Goal: Task Accomplishment & Management: Use online tool/utility

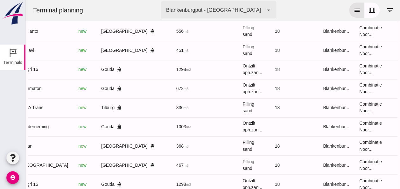
scroll to position [447, 0]
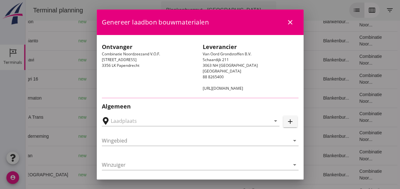
type input "[GEOGRAPHIC_DATA], [GEOGRAPHIC_DATA]"
type input "[GEOGRAPHIC_DATA]"
type input "Ko Hoeve"
type input "467"
type input "Ophoogzand (6120)"
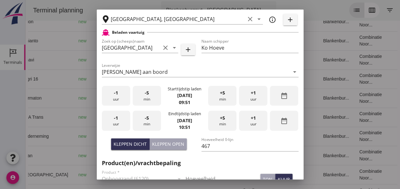
scroll to position [159, 0]
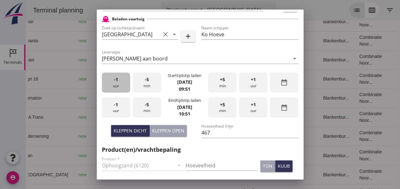
click at [121, 88] on div "-1 uur" at bounding box center [116, 83] width 28 height 20
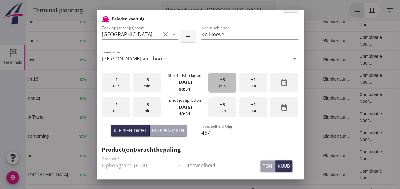
click at [220, 81] on span "+5" at bounding box center [222, 79] width 5 height 7
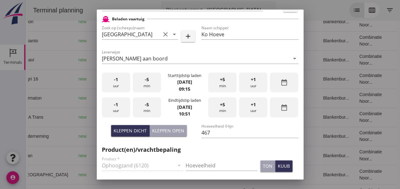
click at [150, 105] on div "-5 min" at bounding box center [147, 107] width 28 height 20
click at [196, 163] on input "Hoeveelheid" at bounding box center [222, 166] width 72 height 10
type input "467"
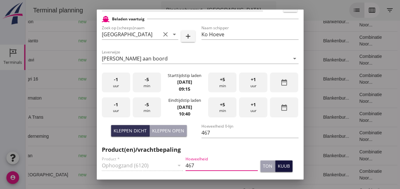
click at [279, 167] on div "kuub" at bounding box center [284, 166] width 12 height 7
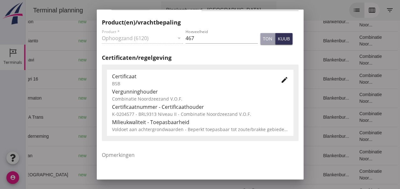
scroll to position [325, 0]
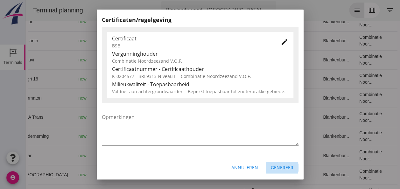
click at [282, 168] on div "Genereer" at bounding box center [282, 167] width 23 height 7
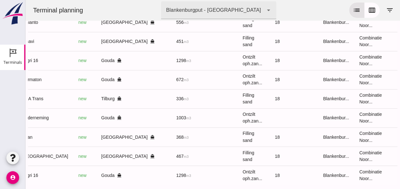
scroll to position [478, 0]
